Goal: Find specific page/section: Find specific page/section

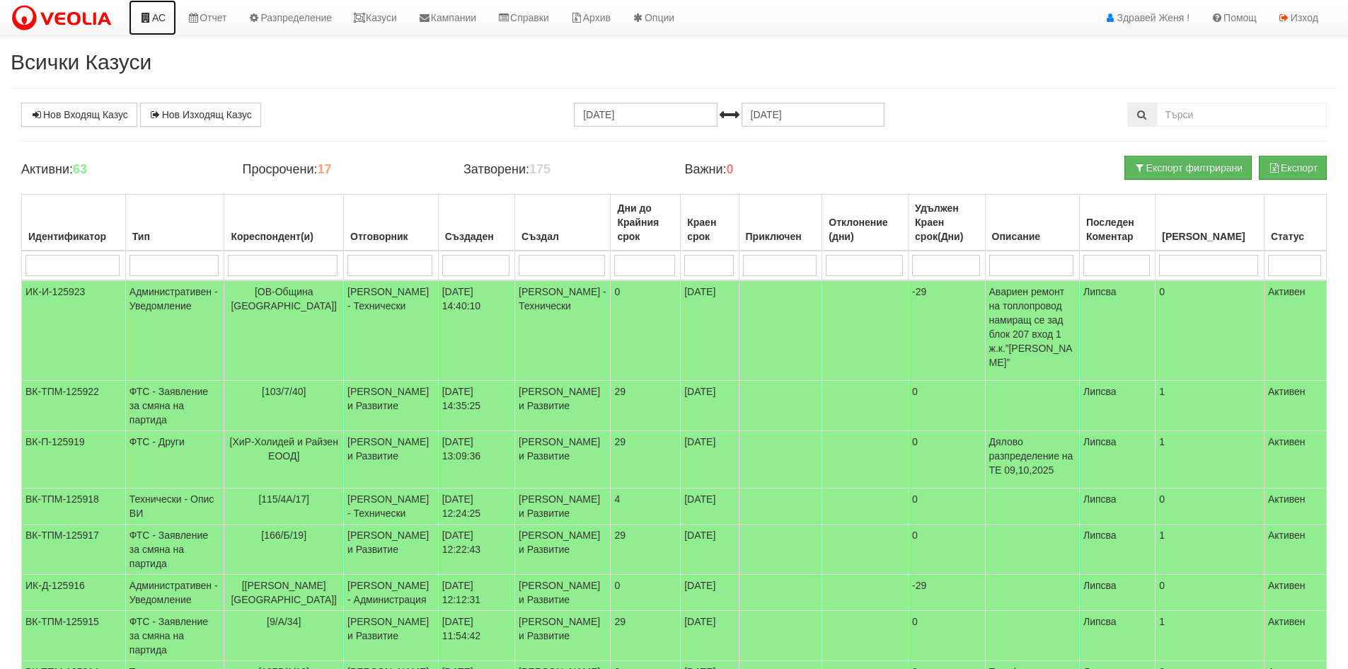
click at [152, 21] on link "АС" at bounding box center [152, 17] width 47 height 35
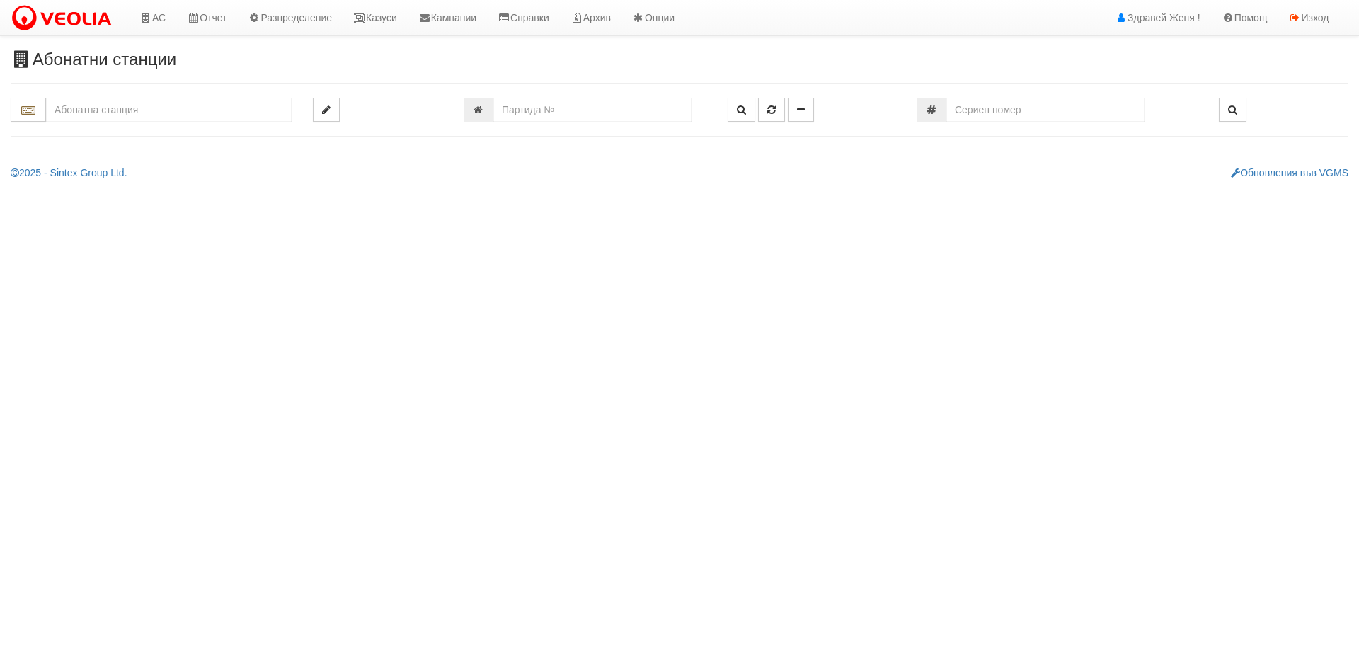
click at [132, 112] on input "text" at bounding box center [169, 110] width 246 height 24
click at [72, 112] on input "text" at bounding box center [169, 110] width 246 height 24
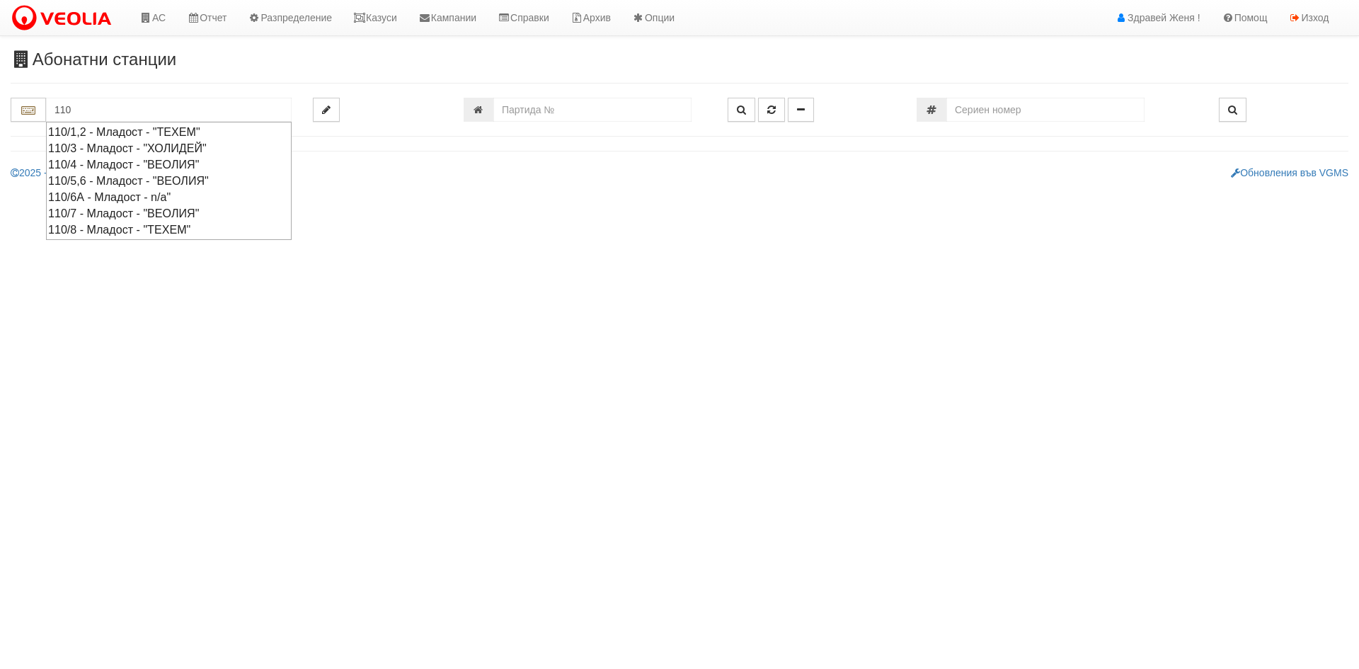
click at [117, 230] on div "110/8 - Младост - "ТЕХЕМ"" at bounding box center [168, 229] width 241 height 16
type input "110/8 - Младост - "ТЕХЕМ""
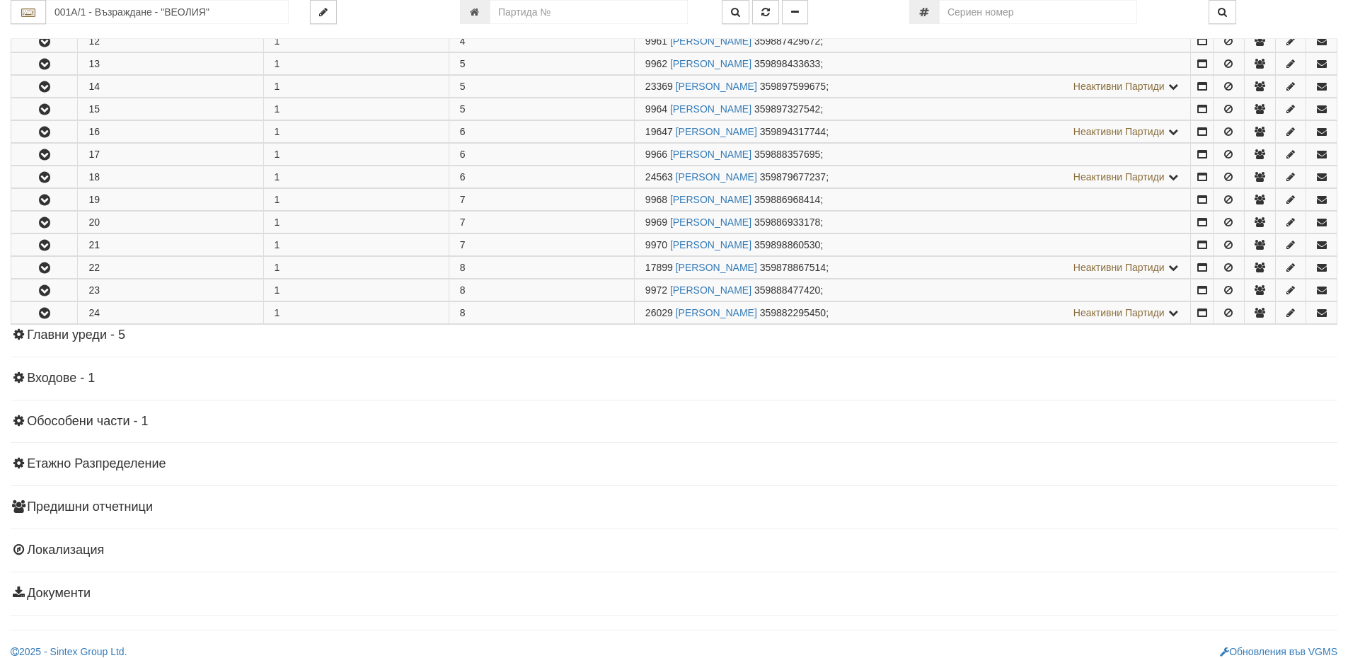
scroll to position [1047, 0]
